Goal: Task Accomplishment & Management: Complete application form

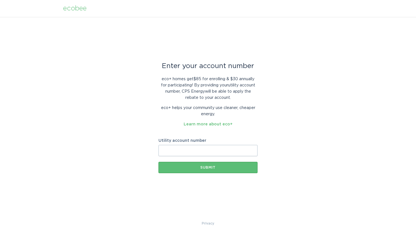
click at [241, 149] on input "Utility account number" at bounding box center [207, 150] width 99 height 11
click at [186, 151] on input "Utility account number" at bounding box center [207, 150] width 99 height 11
paste input "3005304561"
type input "3005304561"
click at [158, 162] on button "Submit" at bounding box center [207, 167] width 99 height 11
